Goal: Task Accomplishment & Management: Use online tool/utility

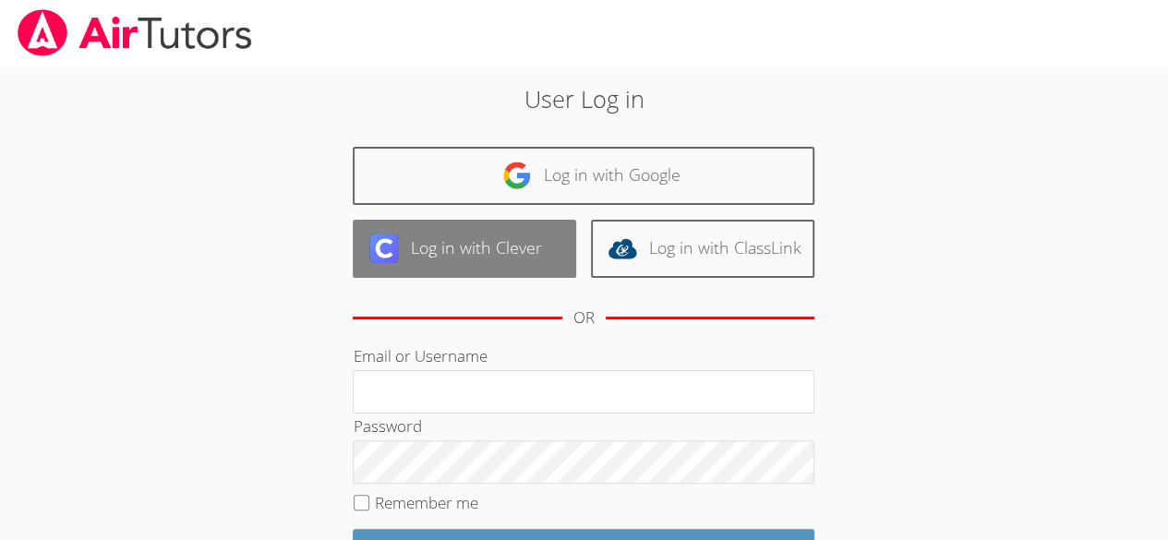
click at [421, 243] on link "Log in with Clever" at bounding box center [465, 249] width 224 height 58
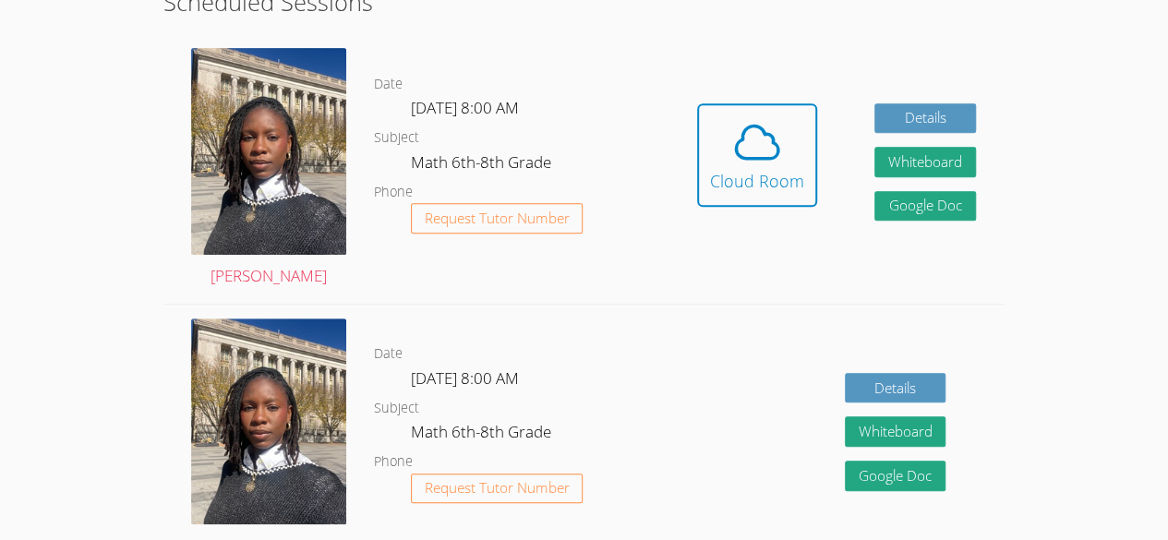
scroll to position [379, 0]
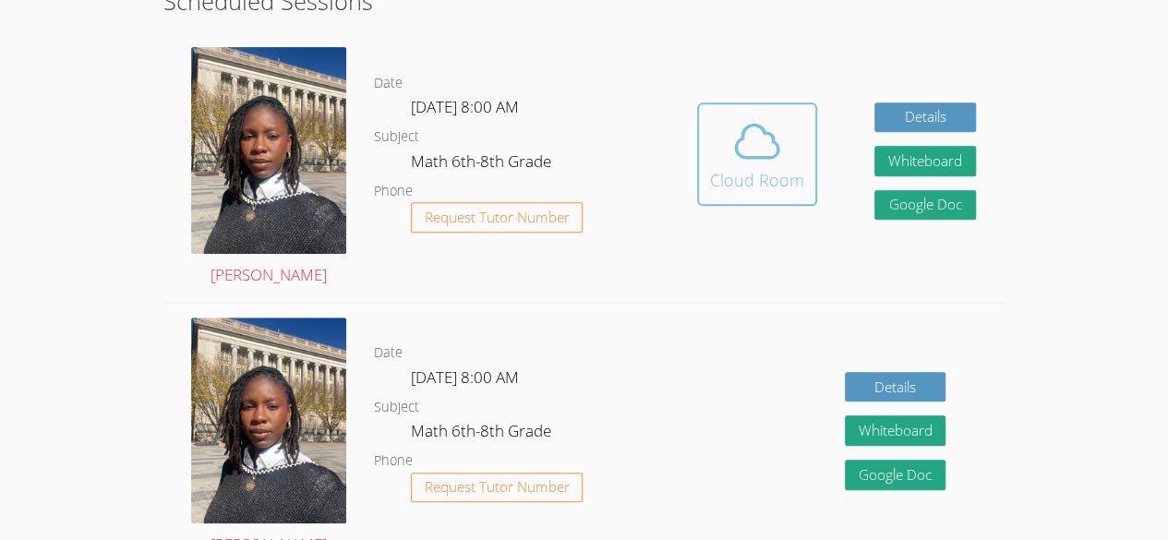
click at [746, 150] on icon at bounding box center [758, 141] width 52 height 52
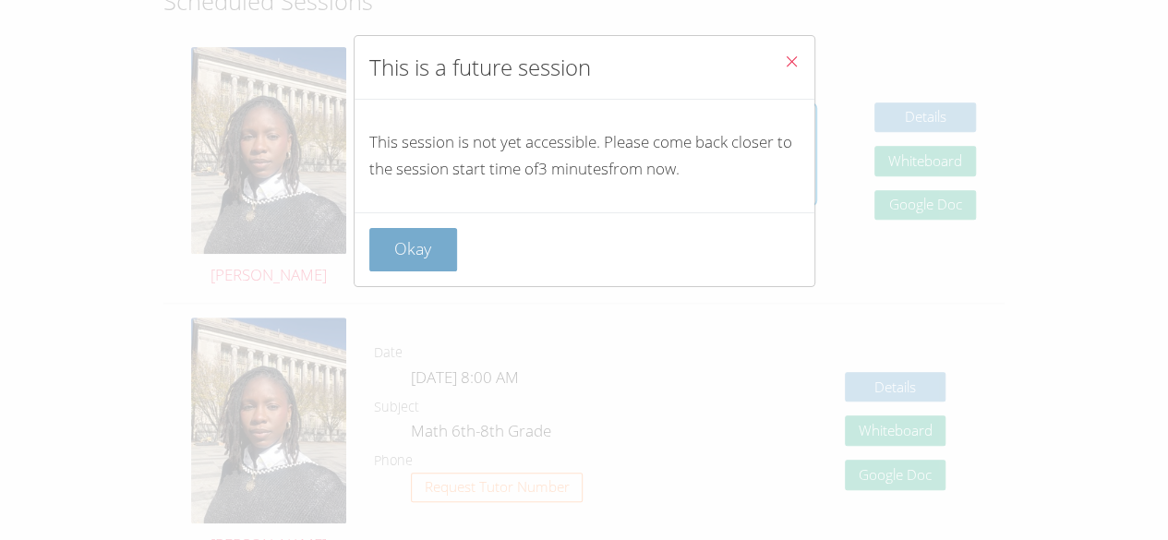
click at [376, 230] on button "Okay" at bounding box center [413, 249] width 89 height 43
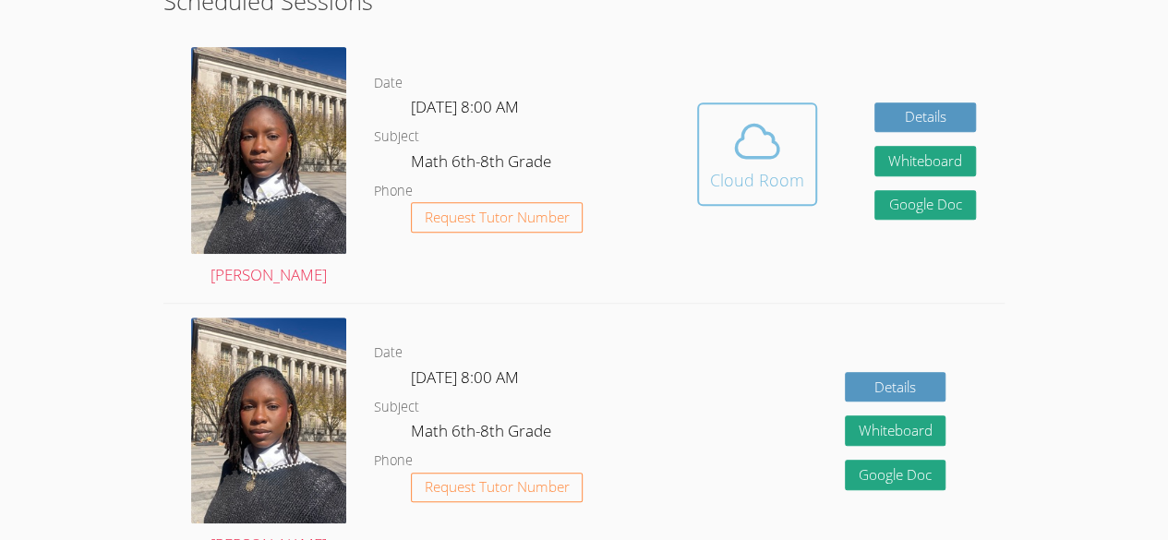
click at [750, 142] on icon at bounding box center [758, 141] width 52 height 52
click at [744, 167] on div "Cloud Room" at bounding box center [757, 180] width 94 height 26
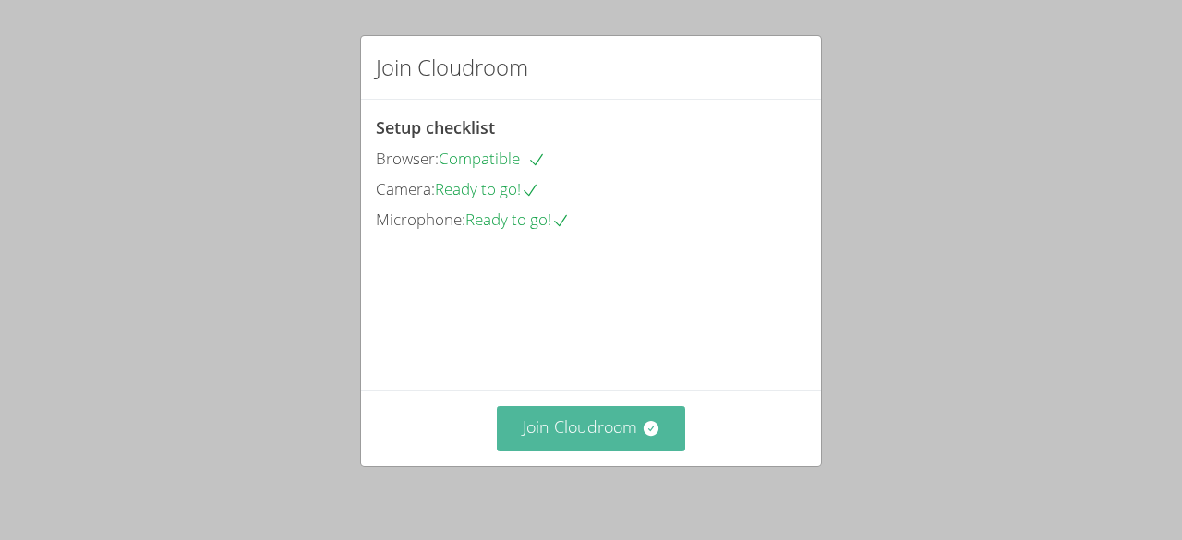
click at [623, 447] on button "Join Cloudroom" at bounding box center [591, 428] width 189 height 45
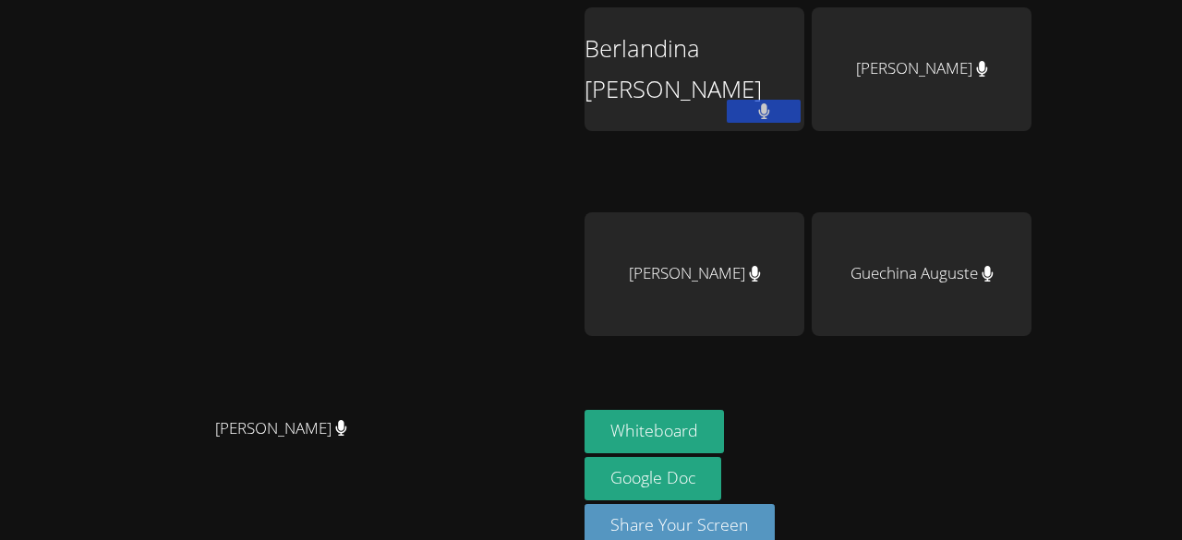
click at [801, 106] on button at bounding box center [764, 111] width 74 height 23
click at [801, 115] on button at bounding box center [764, 111] width 74 height 23
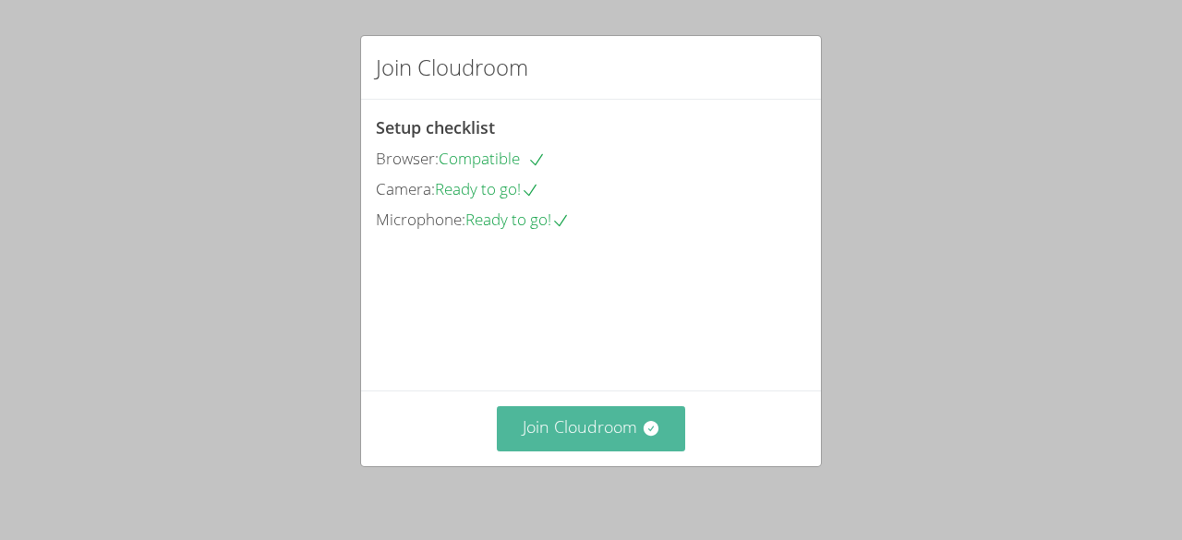
click at [624, 429] on button "Join Cloudroom" at bounding box center [591, 428] width 189 height 45
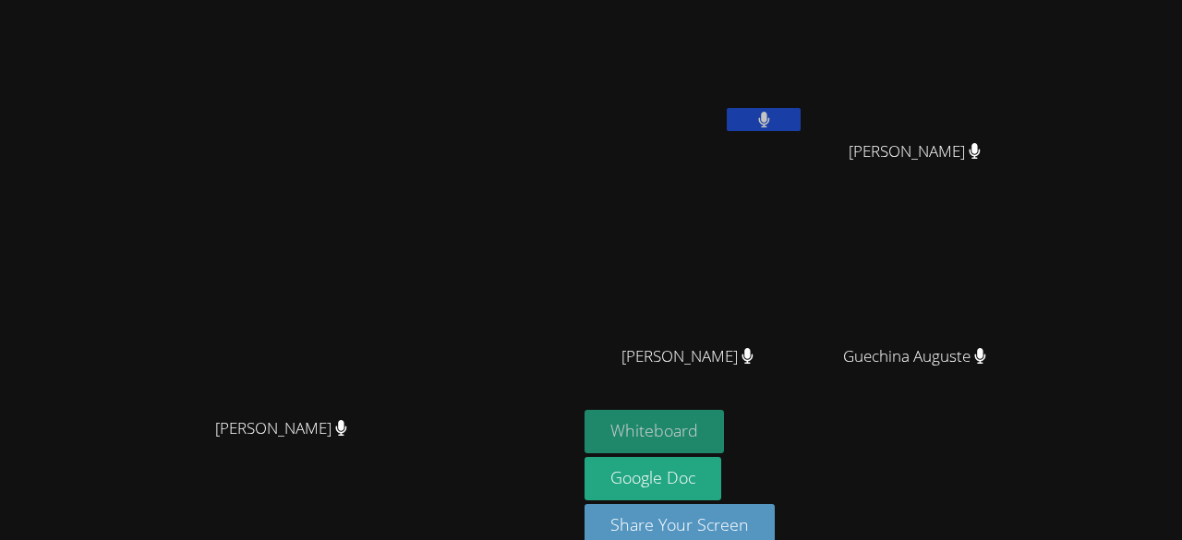
click at [633, 410] on button "Whiteboard" at bounding box center [654, 431] width 139 height 43
